Goal: Task Accomplishment & Management: Complete application form

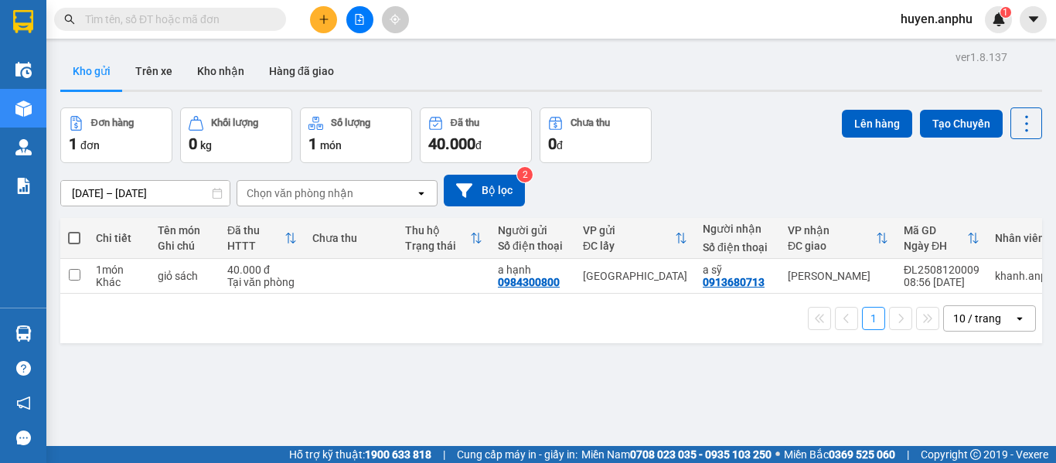
click at [318, 20] on icon "plus" at bounding box center [323, 19] width 11 height 11
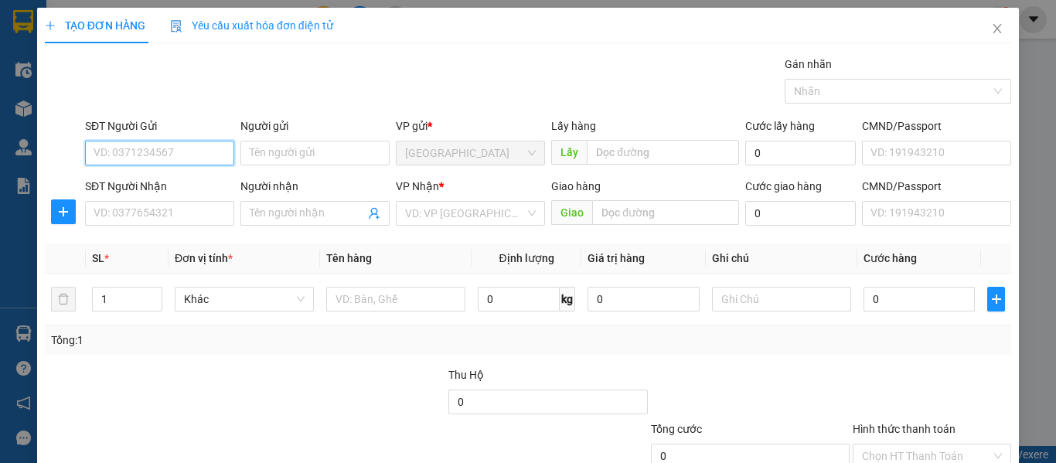
click at [135, 151] on input "SĐT Người Gửi" at bounding box center [159, 153] width 149 height 25
type input "0396789261"
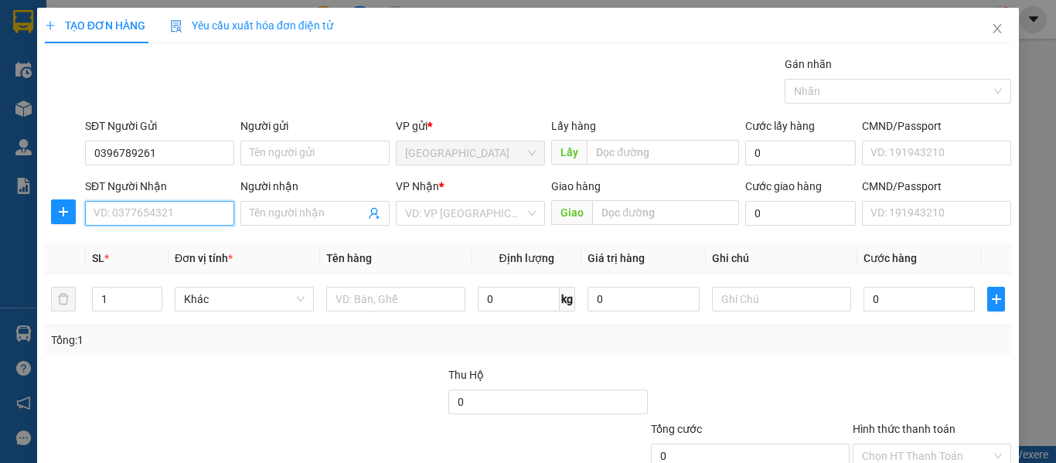
click at [134, 216] on input "SĐT Người Nhận" at bounding box center [159, 213] width 149 height 25
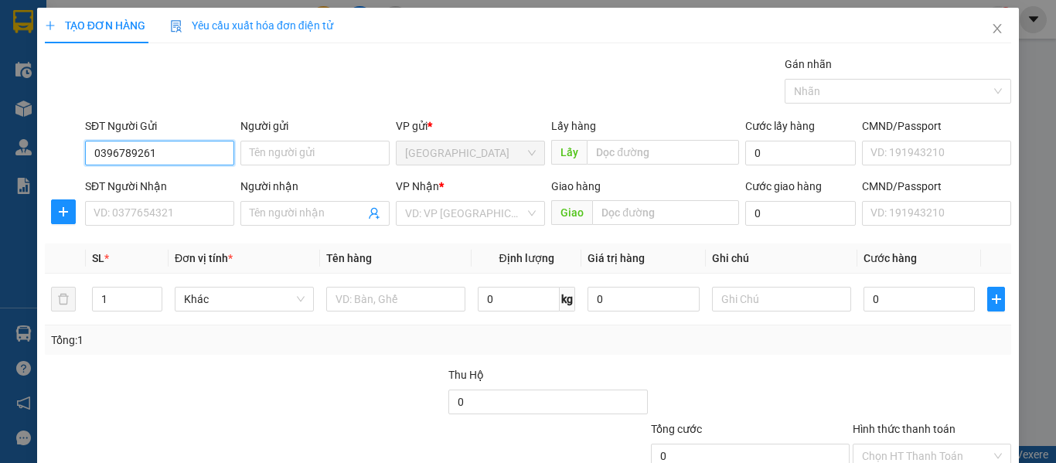
drag, startPoint x: 176, startPoint y: 155, endPoint x: 43, endPoint y: 148, distance: 133.1
click at [43, 148] on div "SĐT Người Gửi 0396789261 0396789261 Người gửi Tên người gửi VP gửi * Đà Lạt Lấy…" at bounding box center [527, 144] width 969 height 54
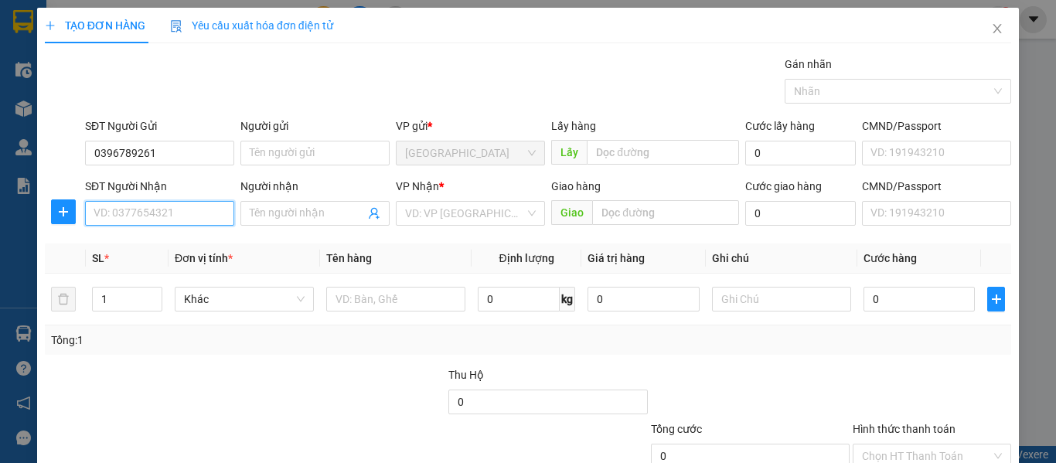
click at [167, 209] on input "SĐT Người Nhận" at bounding box center [159, 213] width 149 height 25
paste input "0396789261"
type input "0396789261"
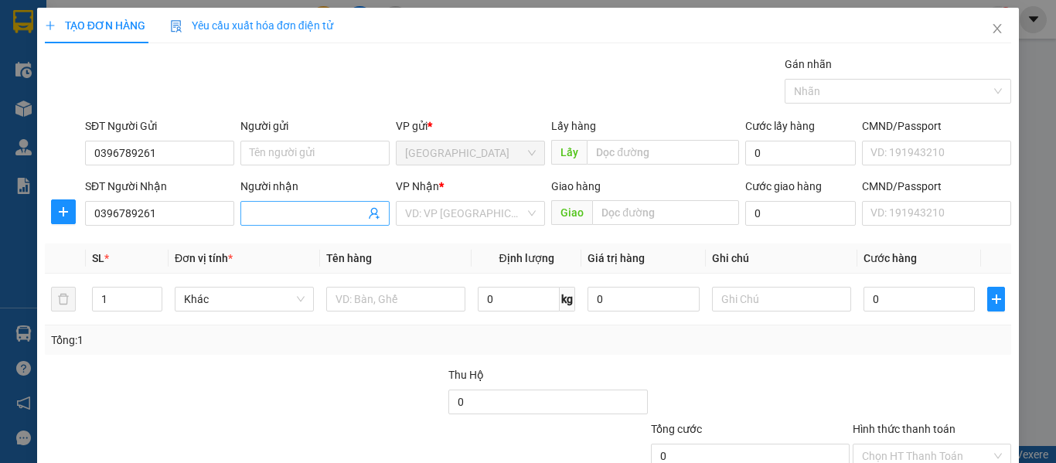
click at [305, 204] on span at bounding box center [314, 213] width 149 height 25
click at [444, 202] on input "search" at bounding box center [465, 213] width 120 height 23
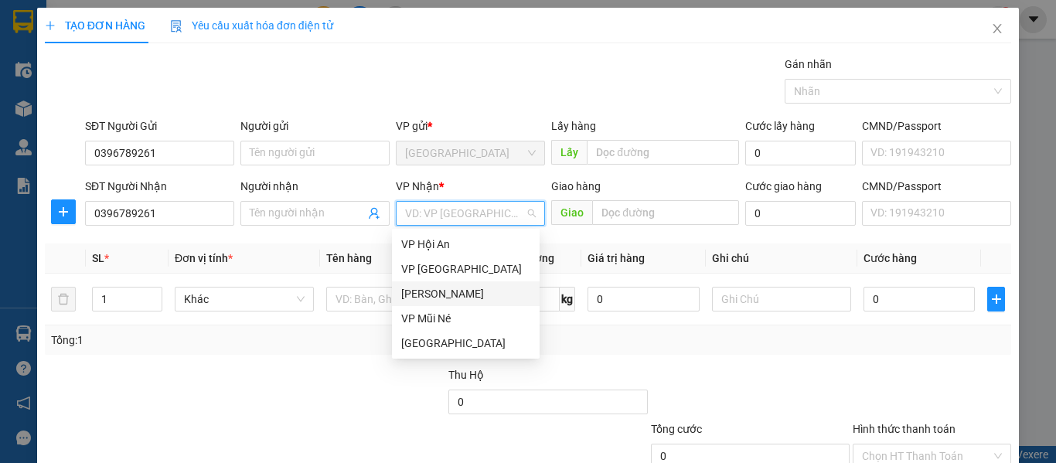
click at [441, 290] on div "Phan Thiết" at bounding box center [465, 293] width 129 height 17
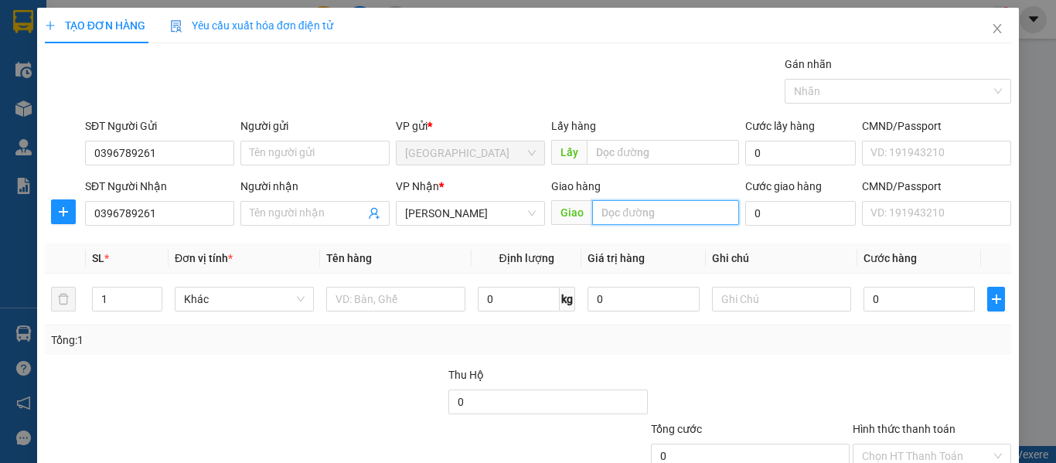
click at [626, 215] on input "text" at bounding box center [665, 212] width 147 height 25
type input "Ninh Loan"
click at [291, 382] on div at bounding box center [346, 393] width 202 height 54
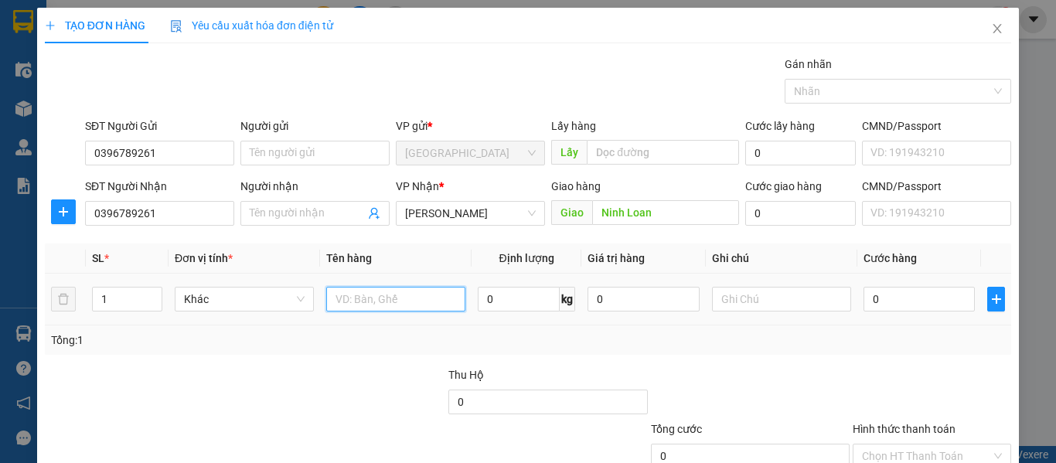
click at [397, 308] on input "text" at bounding box center [395, 299] width 139 height 25
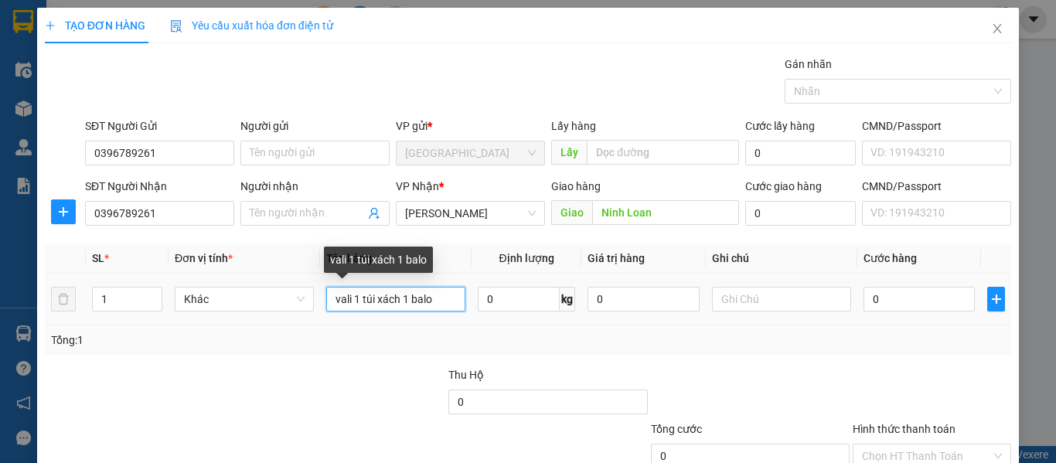
click at [332, 297] on input "vali 1 túi xách 1 balo" at bounding box center [395, 299] width 139 height 25
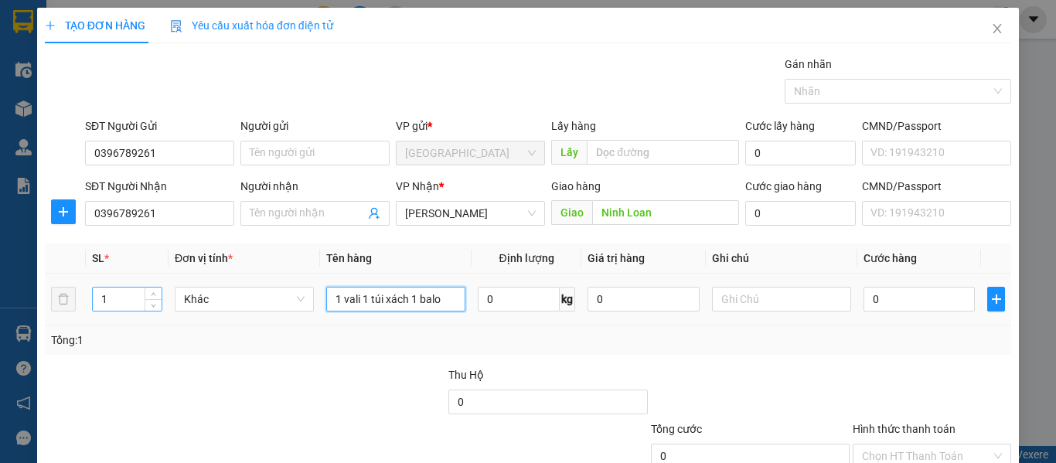
type input "1 vali 1 túi xách 1 balo"
click at [66, 296] on tr "1 Khác 1 vali 1 túi xách 1 balo 0 kg 0 0" at bounding box center [528, 300] width 966 height 52
type input "3"
click at [244, 354] on div "Tổng: 1" at bounding box center [528, 339] width 966 height 29
click at [635, 336] on div "Tổng: 3" at bounding box center [528, 340] width 954 height 17
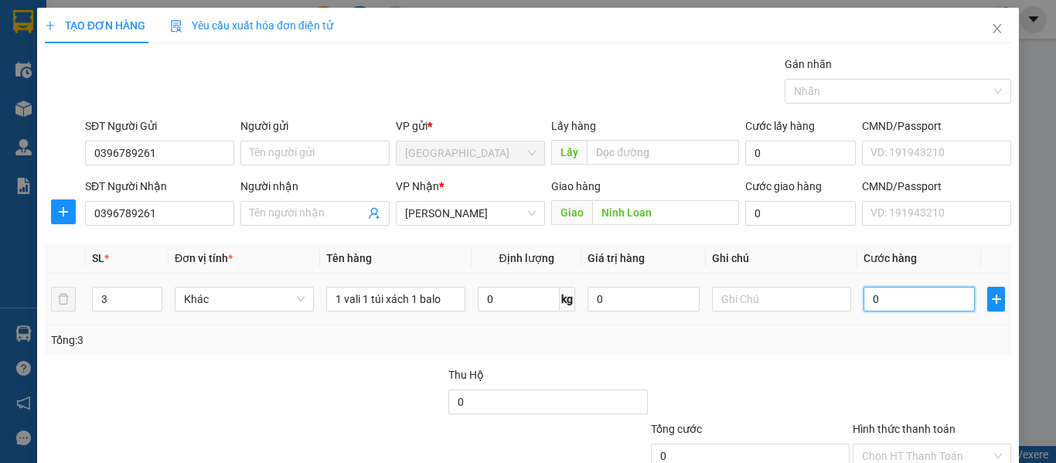
click at [905, 298] on input "0" at bounding box center [918, 299] width 111 height 25
click at [869, 364] on div "Transit Pickup Surcharge Ids Transit Deliver Surcharge Ids Transit Deliver Surc…" at bounding box center [528, 299] width 966 height 486
click at [770, 339] on div "Tổng: 3" at bounding box center [528, 340] width 954 height 17
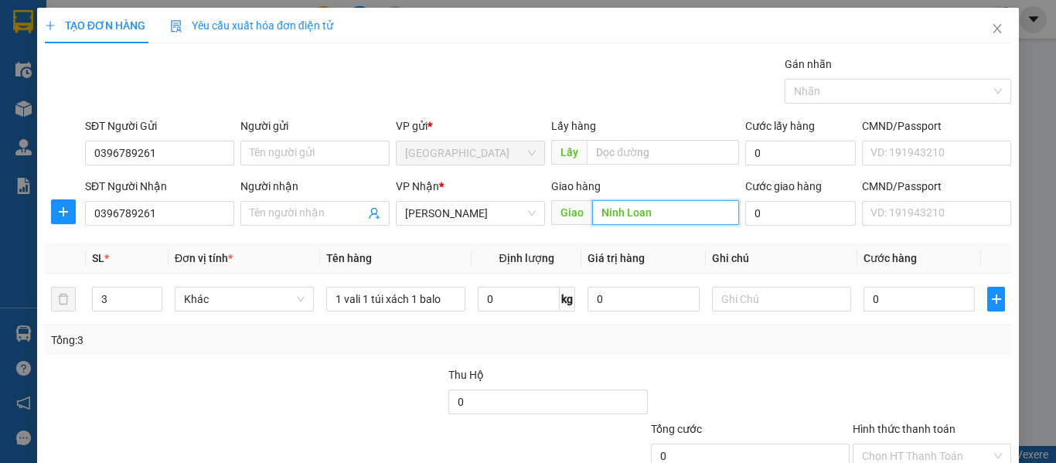
click at [594, 217] on input "Ninh Loan" at bounding box center [665, 212] width 147 height 25
click at [600, 219] on input "Ninh Loan" at bounding box center [665, 212] width 147 height 25
click at [601, 219] on input "Ninh Loan" at bounding box center [665, 212] width 147 height 25
drag, startPoint x: 593, startPoint y: 215, endPoint x: 601, endPoint y: 229, distance: 16.3
click at [594, 215] on input "Ninh Loan" at bounding box center [665, 212] width 147 height 25
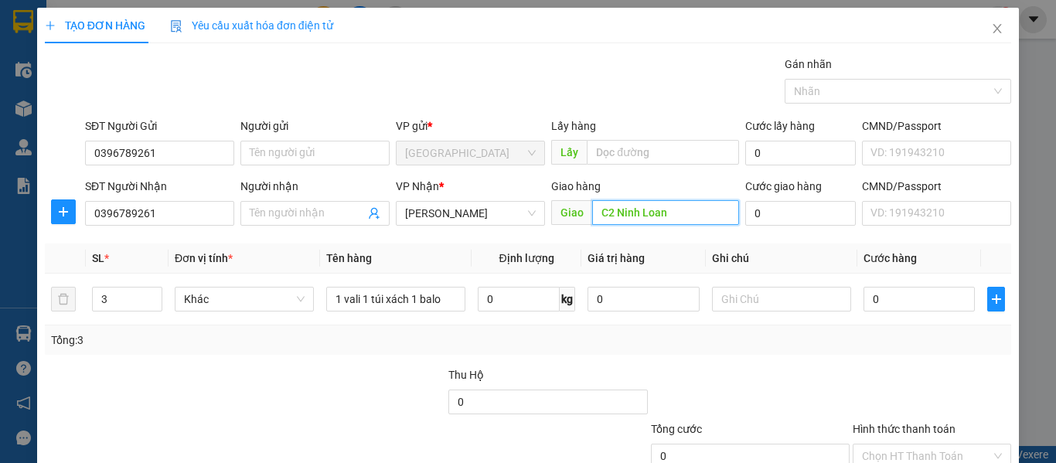
type input "C2 Ninh Loan"
click at [694, 335] on div "Tổng: 3" at bounding box center [528, 340] width 954 height 17
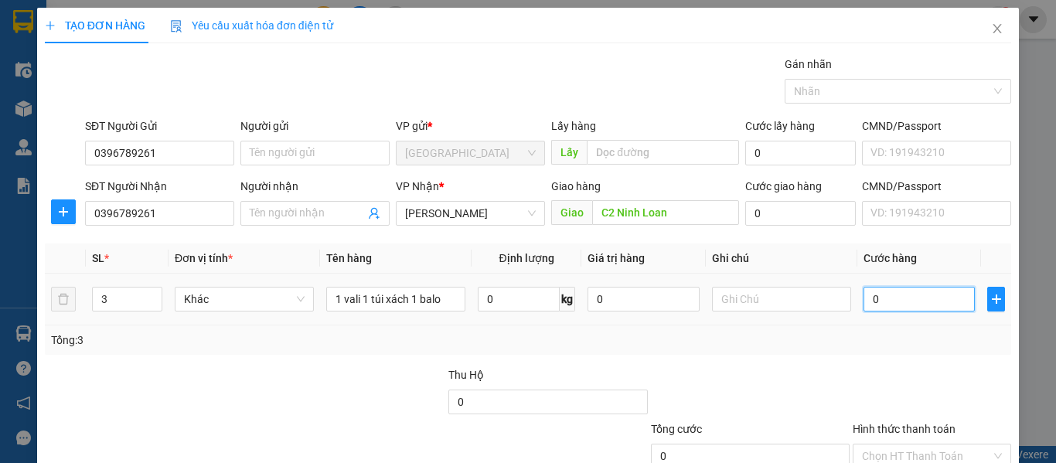
click at [863, 303] on input "0" at bounding box center [918, 299] width 111 height 25
click at [863, 307] on input "0" at bounding box center [918, 299] width 111 height 25
type input "10"
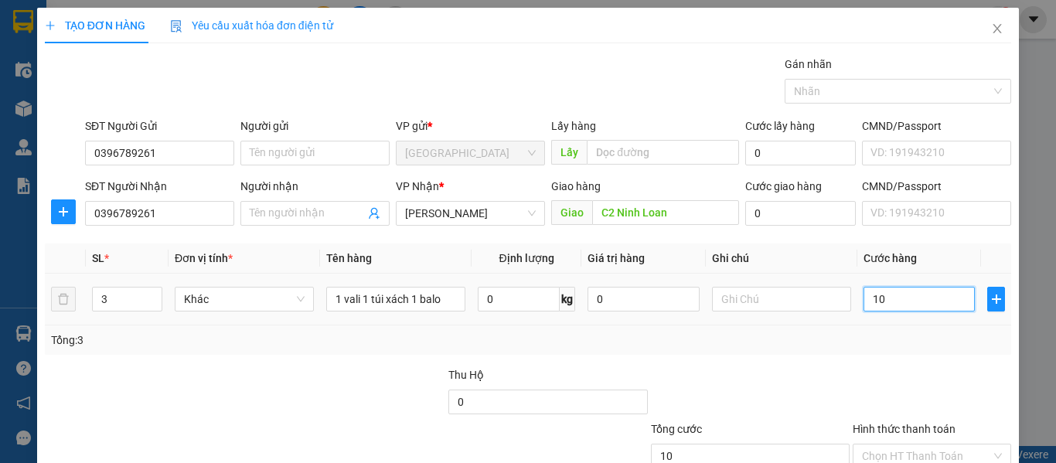
type input "100"
type input "100.000"
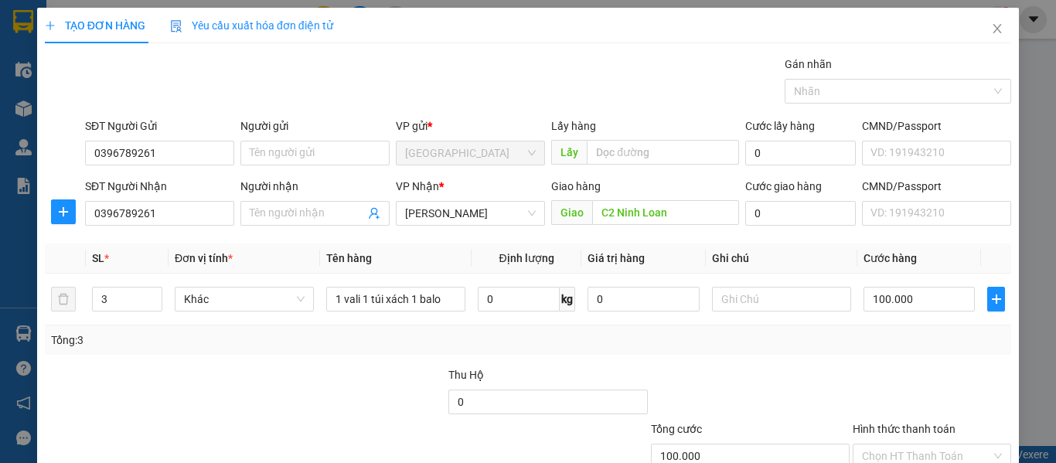
click at [867, 344] on div "Tổng: 3" at bounding box center [528, 340] width 954 height 17
click at [887, 428] on label "Hình thức thanh toán" at bounding box center [903, 429] width 103 height 12
click at [887, 444] on input "Hình thức thanh toán" at bounding box center [926, 455] width 129 height 23
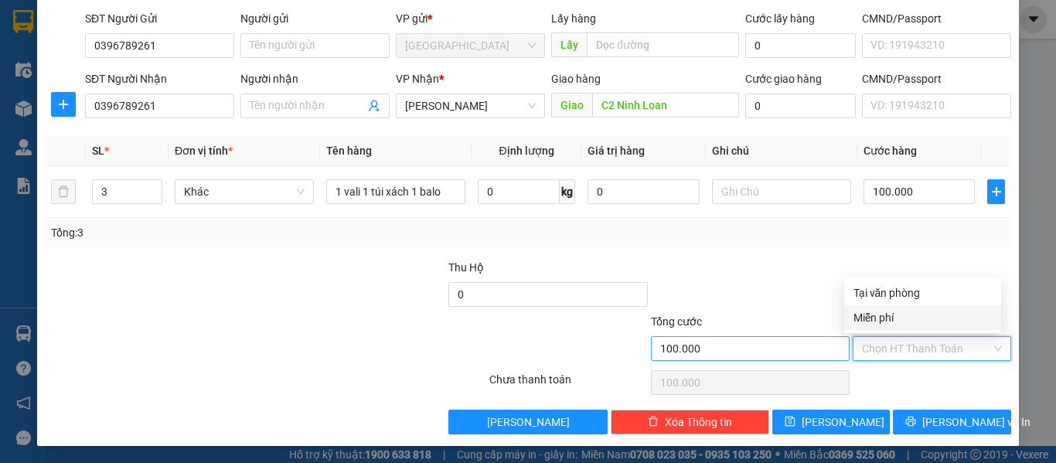
scroll to position [109, 0]
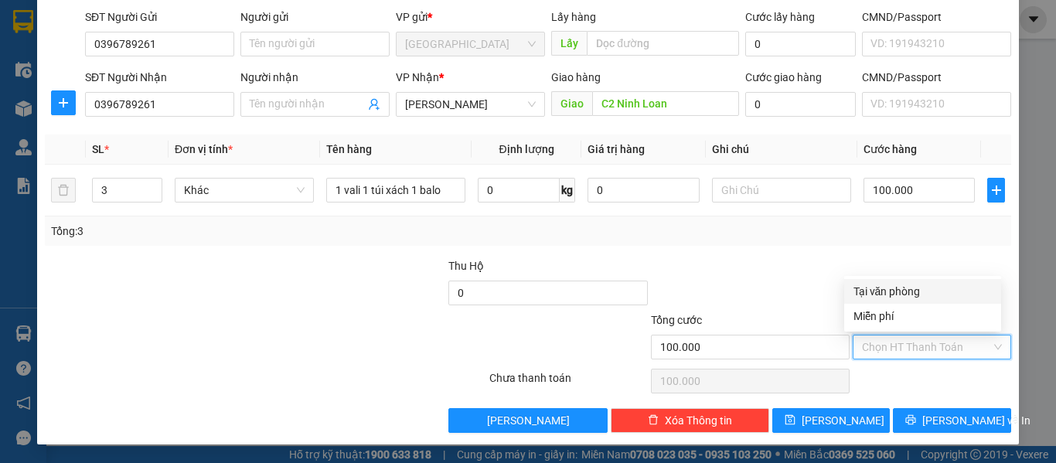
click at [863, 294] on div "Tại văn phòng" at bounding box center [922, 291] width 138 height 17
type input "0"
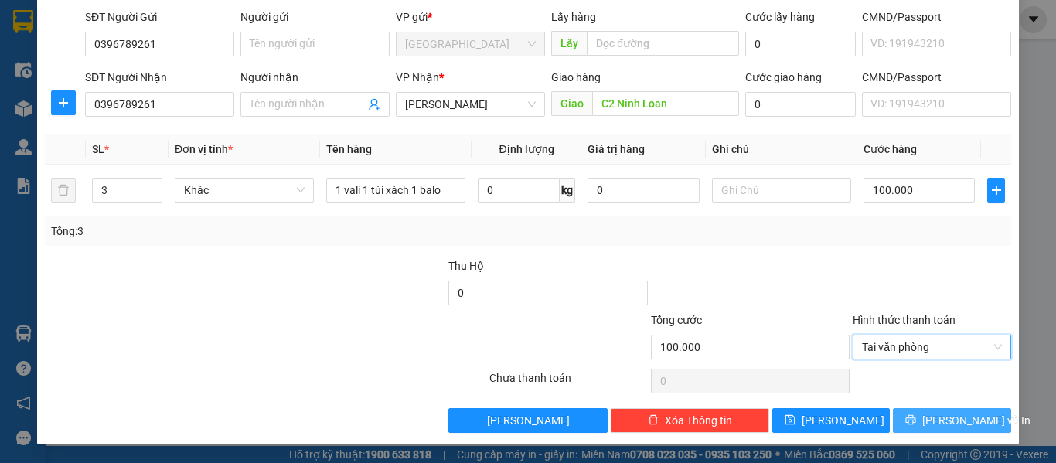
click at [912, 423] on icon "printer" at bounding box center [911, 420] width 10 height 10
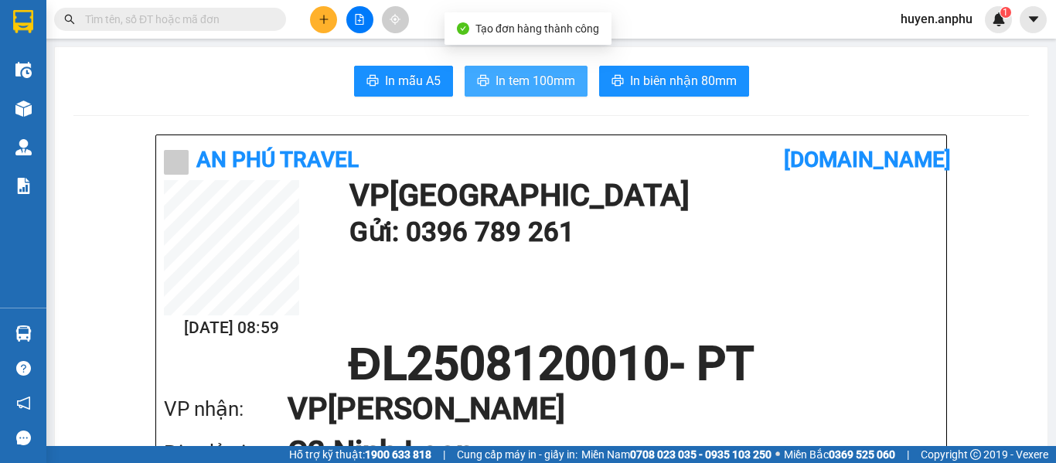
click at [501, 84] on span "In tem 100mm" at bounding box center [535, 80] width 80 height 19
